Goal: Transaction & Acquisition: Purchase product/service

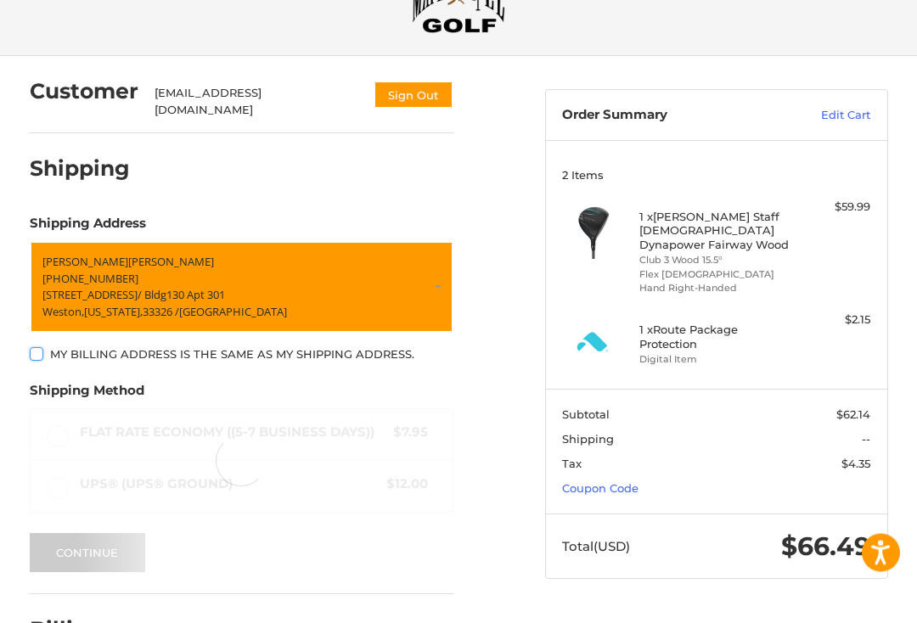
scroll to position [80, 0]
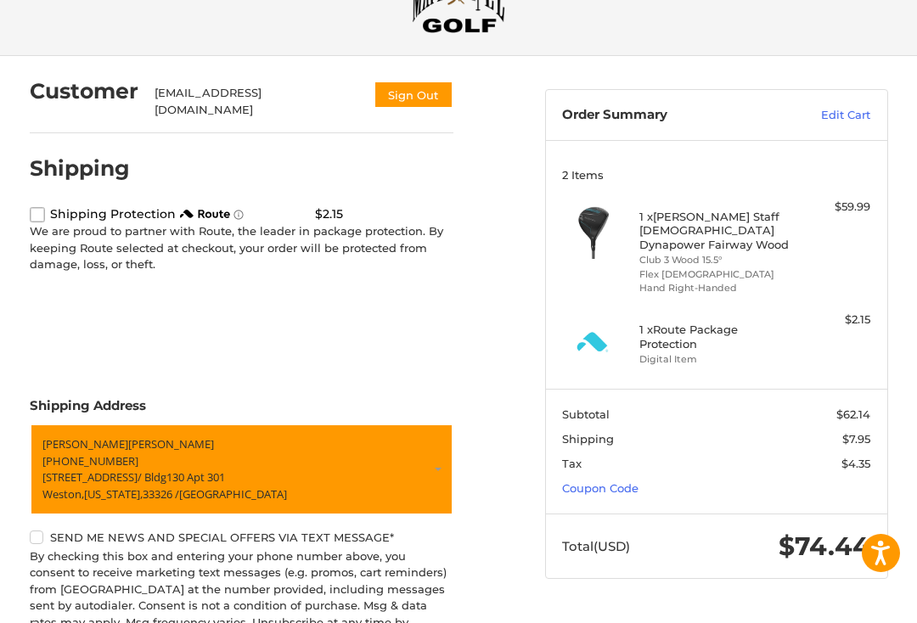
click at [680, 352] on div "1 x Route Package Protection Digital Item" at bounding box center [716, 341] width 154 height 60
click at [670, 352] on li "Digital Item" at bounding box center [714, 359] width 150 height 14
click at [30, 216] on label "route shipping protection selector element" at bounding box center [37, 214] width 15 height 15
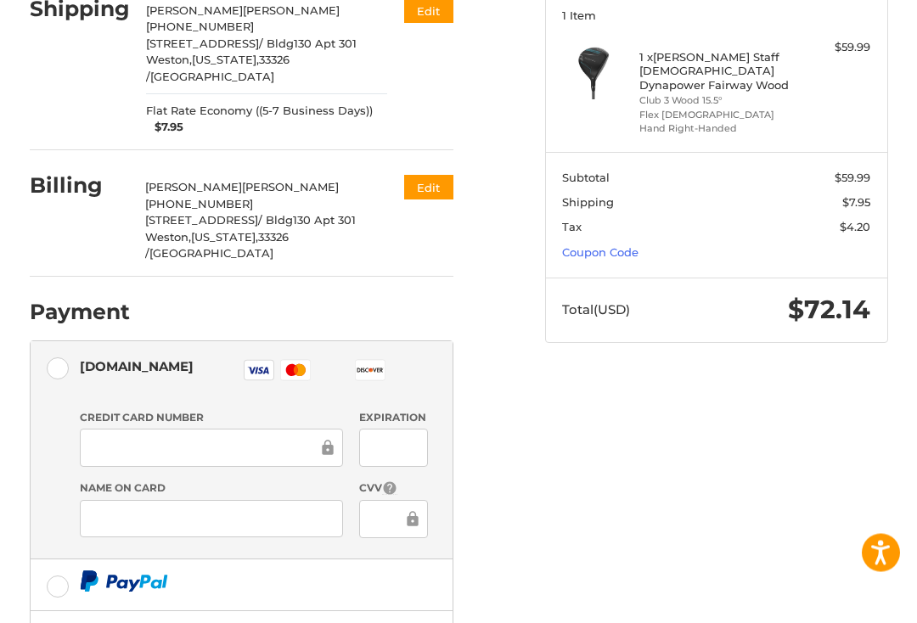
scroll to position [239, 0]
click at [192, 429] on div at bounding box center [211, 448] width 263 height 38
click at [135, 429] on div at bounding box center [211, 448] width 263 height 38
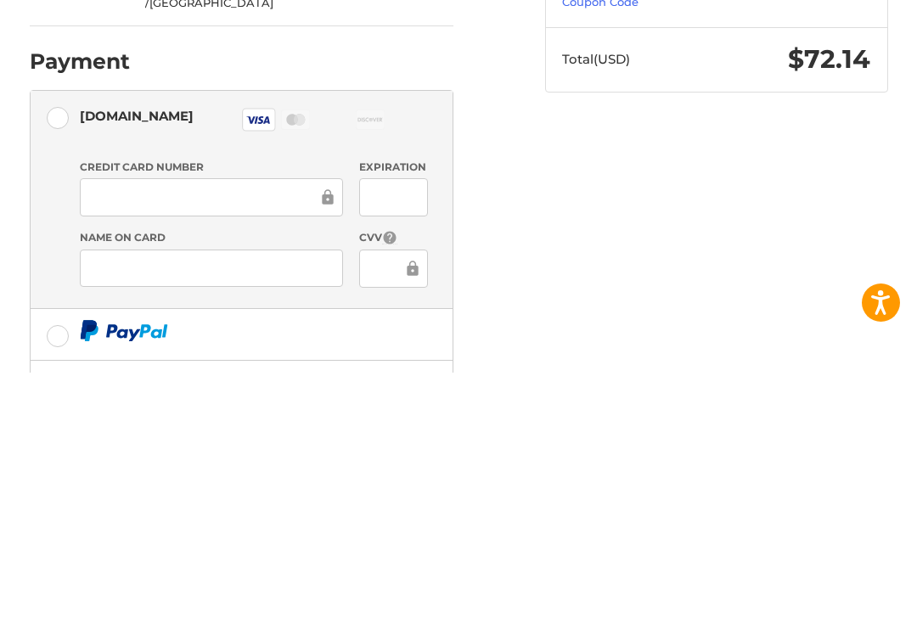
click at [382, 410] on div "Expiration" at bounding box center [393, 439] width 85 height 59
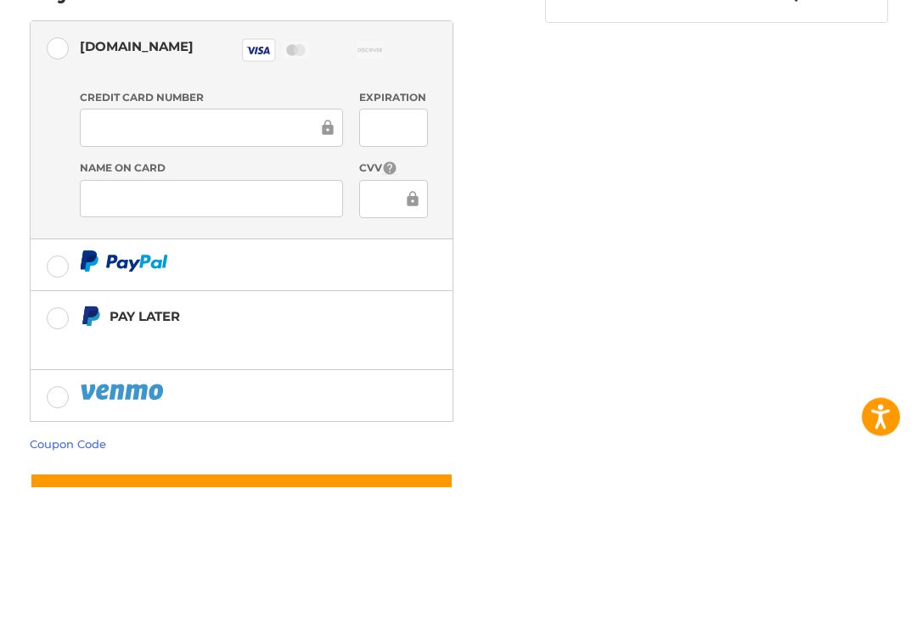
click at [397, 317] on div at bounding box center [393, 336] width 69 height 38
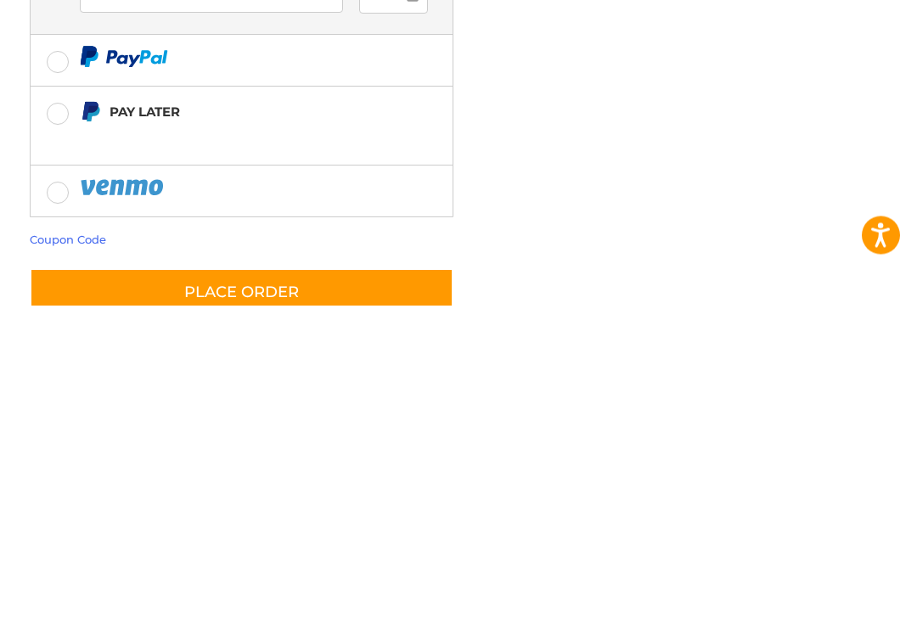
scroll to position [451, 0]
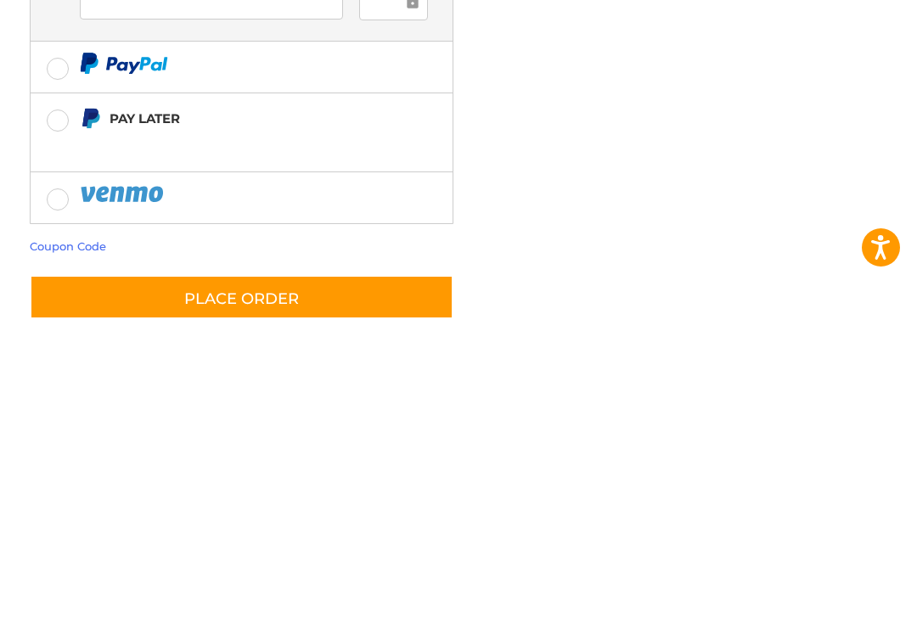
click at [266, 580] on button "Place Order" at bounding box center [241, 604] width 423 height 48
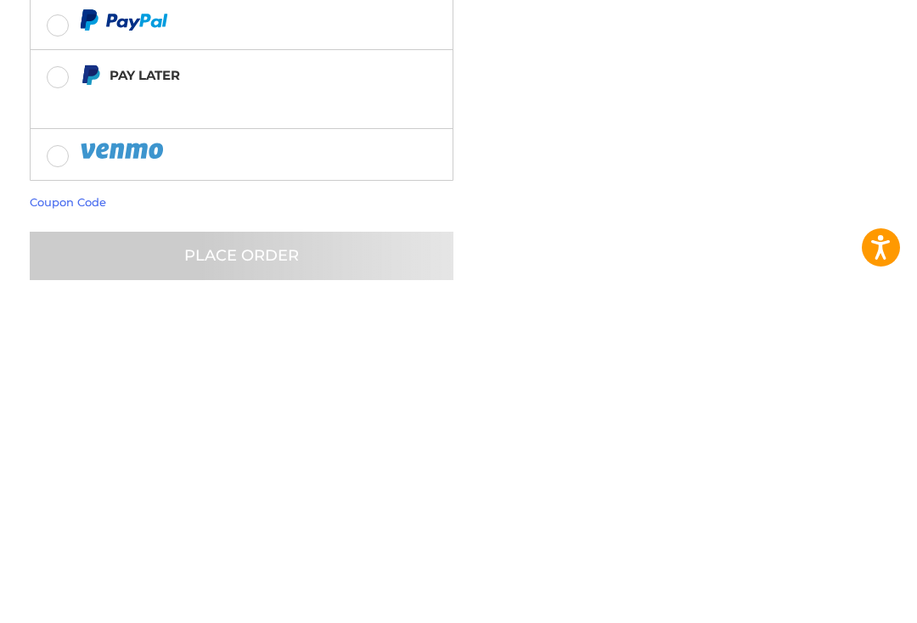
scroll to position [407, 0]
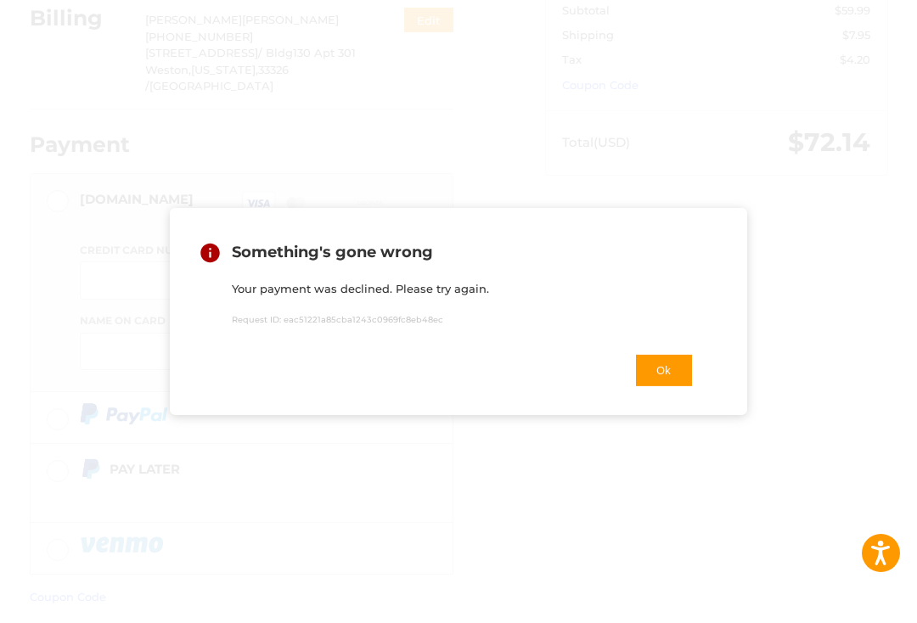
click at [658, 388] on button "Ok" at bounding box center [663, 370] width 59 height 35
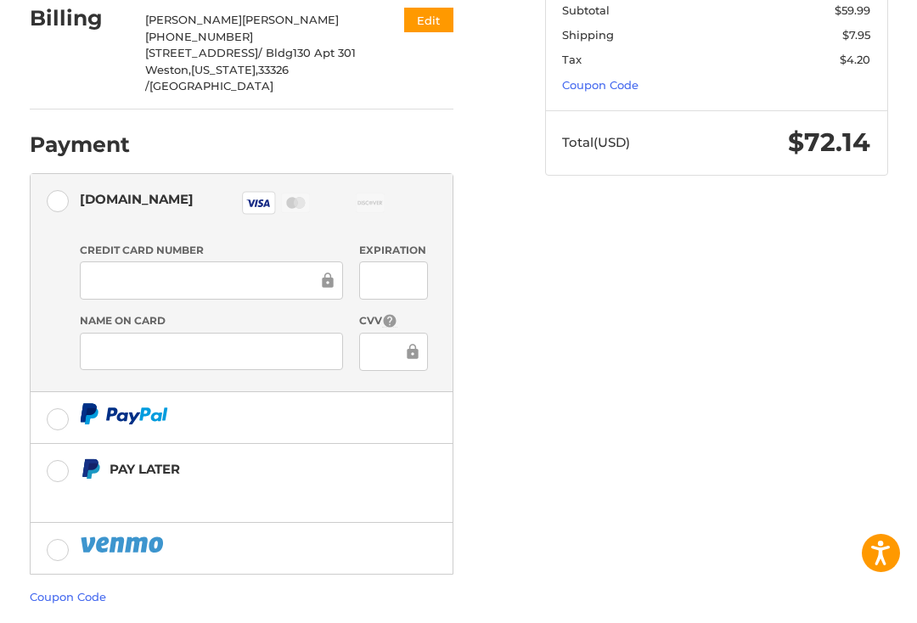
click at [222, 333] on div at bounding box center [211, 352] width 263 height 38
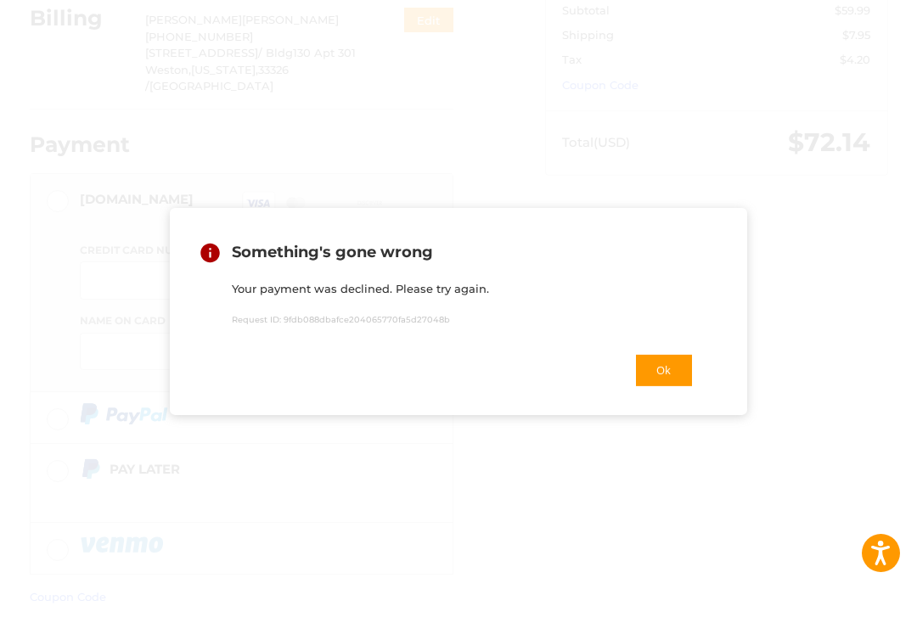
click at [672, 386] on button "Ok" at bounding box center [663, 370] width 59 height 35
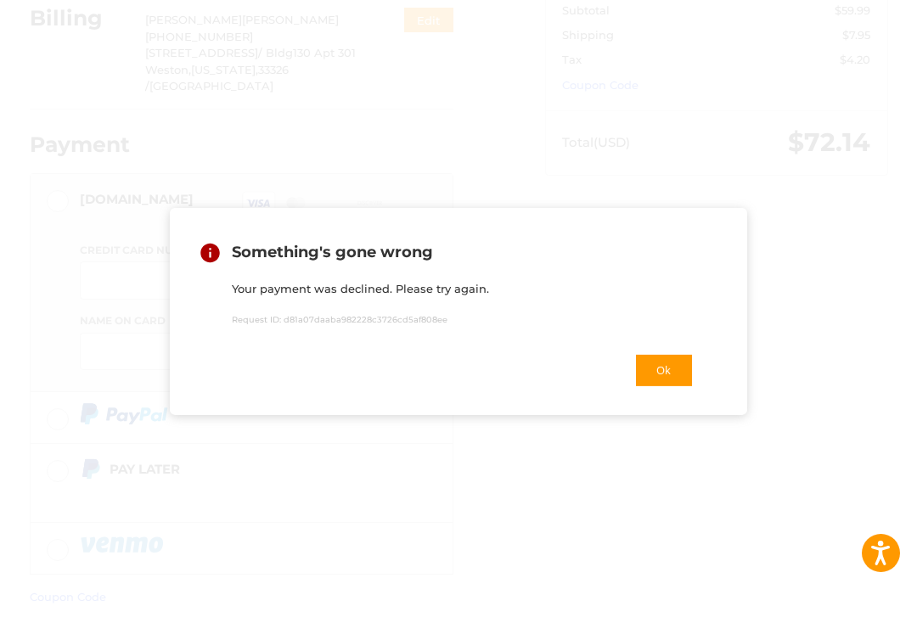
click at [670, 388] on button "Ok" at bounding box center [663, 370] width 59 height 35
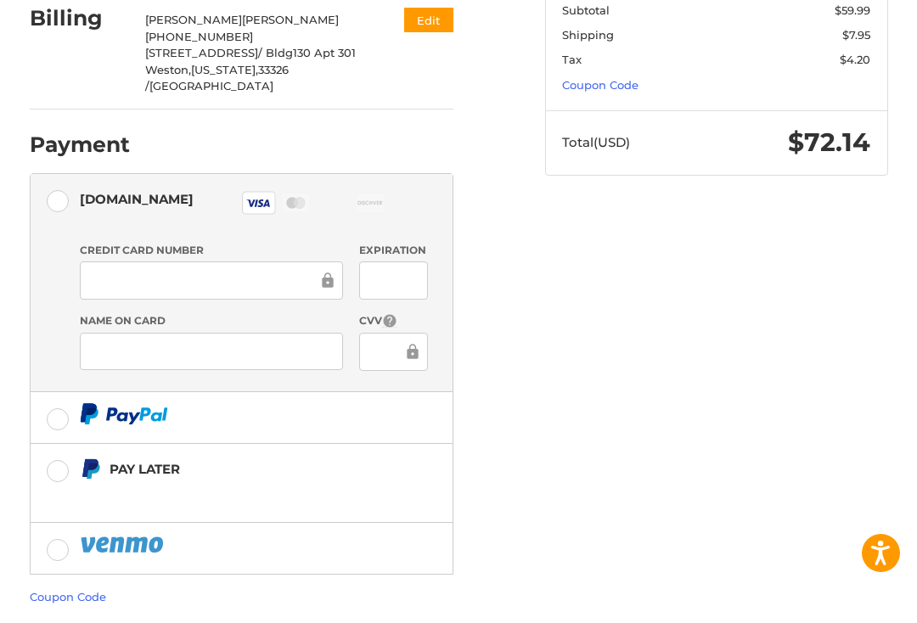
click at [412, 261] on div at bounding box center [393, 280] width 69 height 38
click at [418, 261] on div at bounding box center [393, 280] width 69 height 38
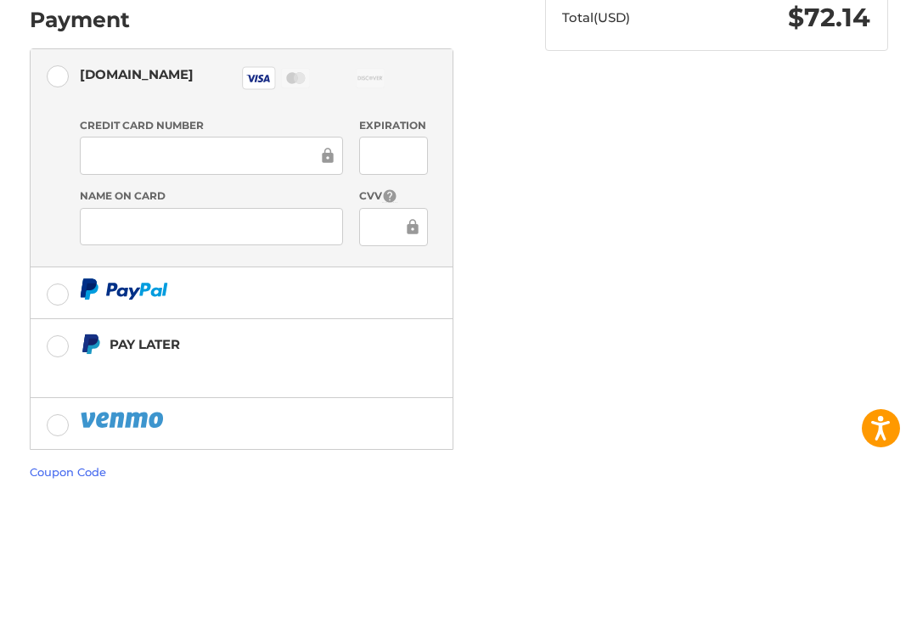
scroll to position [423, 0]
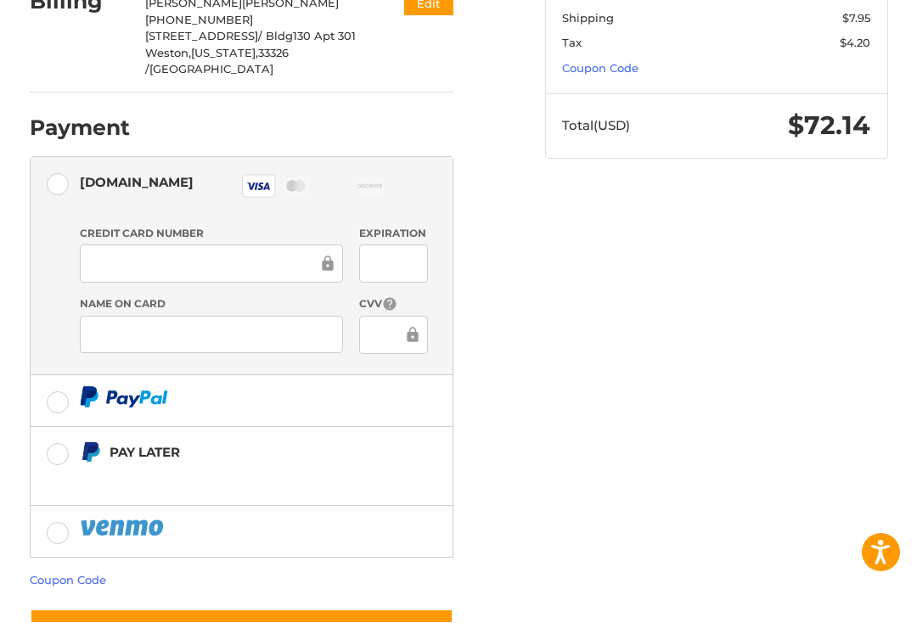
click at [289, 609] on button "Place Order" at bounding box center [241, 633] width 423 height 48
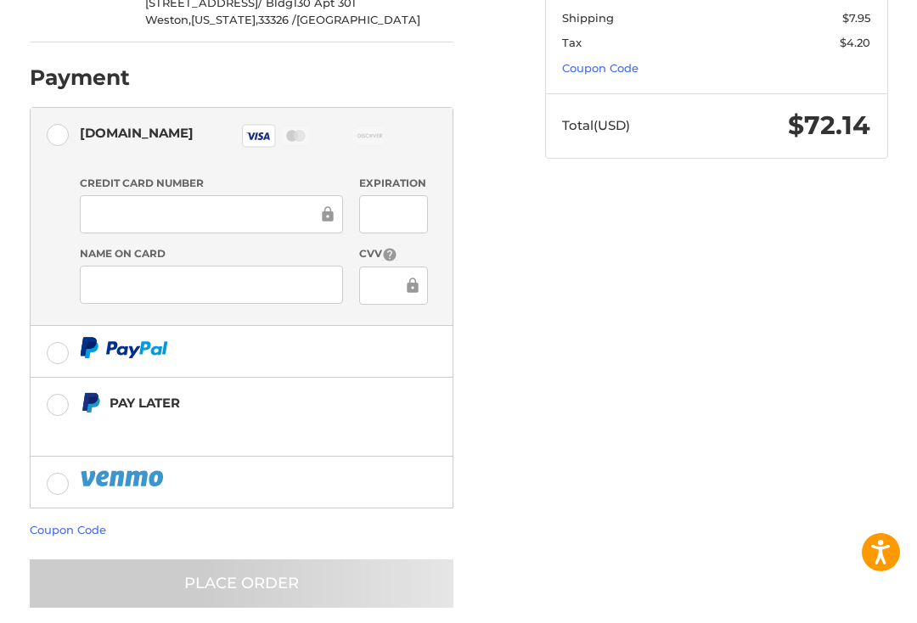
scroll to position [407, 0]
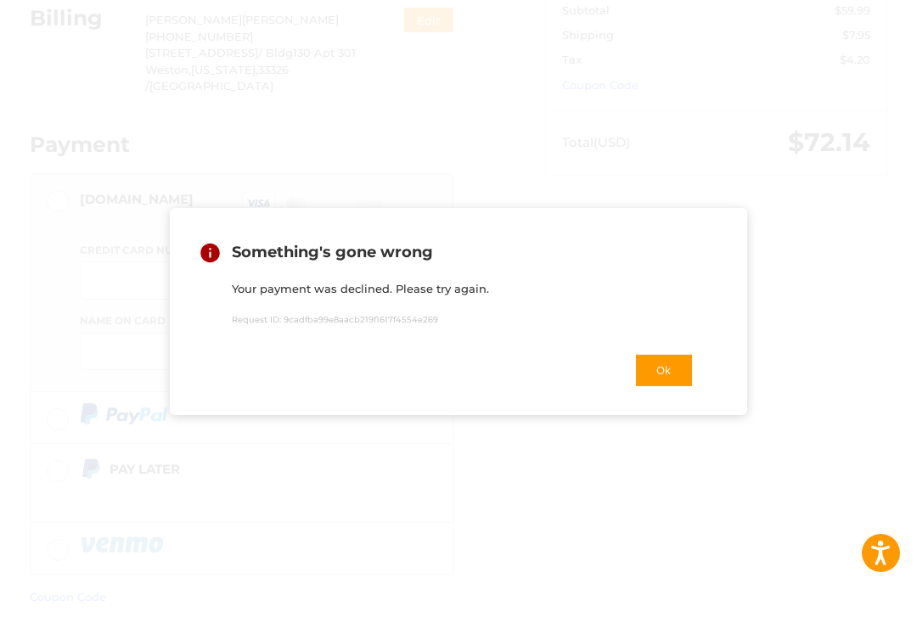
click at [666, 388] on button "Ok" at bounding box center [663, 370] width 59 height 35
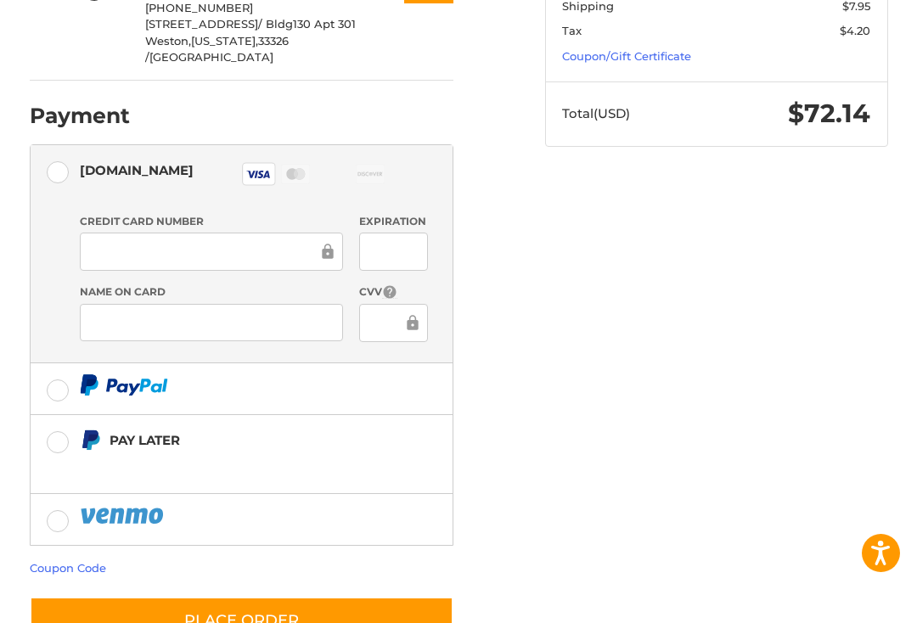
scroll to position [435, 0]
